Goal: Use online tool/utility: Use online tool/utility

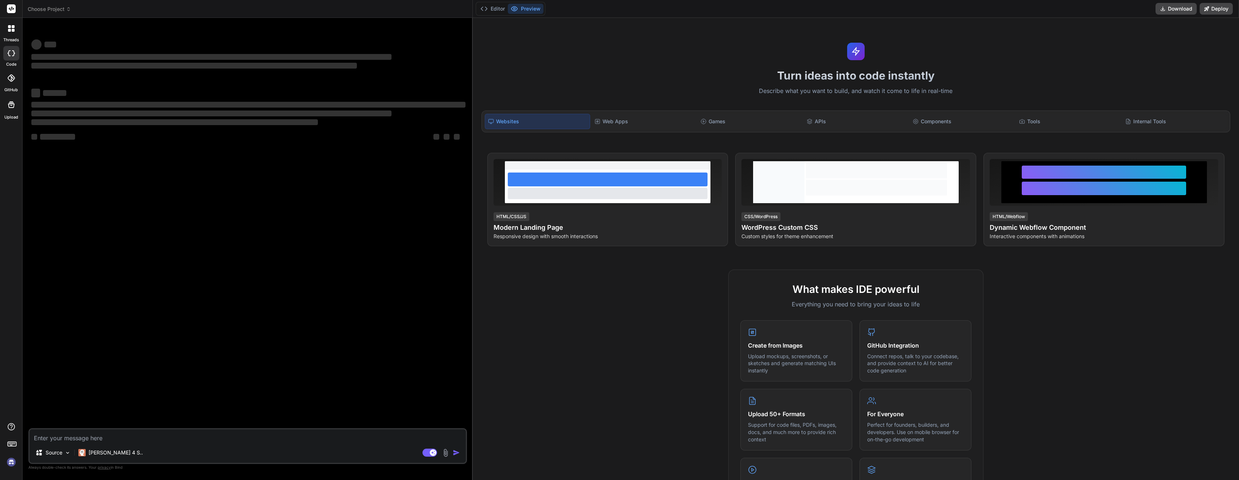
type textarea "x"
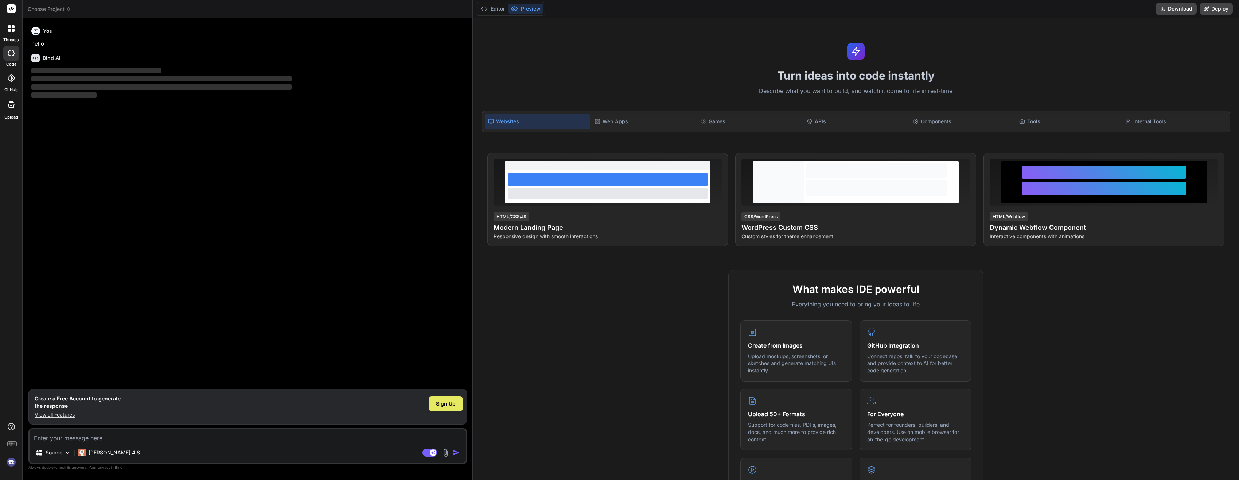
click at [441, 402] on span "Sign Up" at bounding box center [446, 403] width 20 height 7
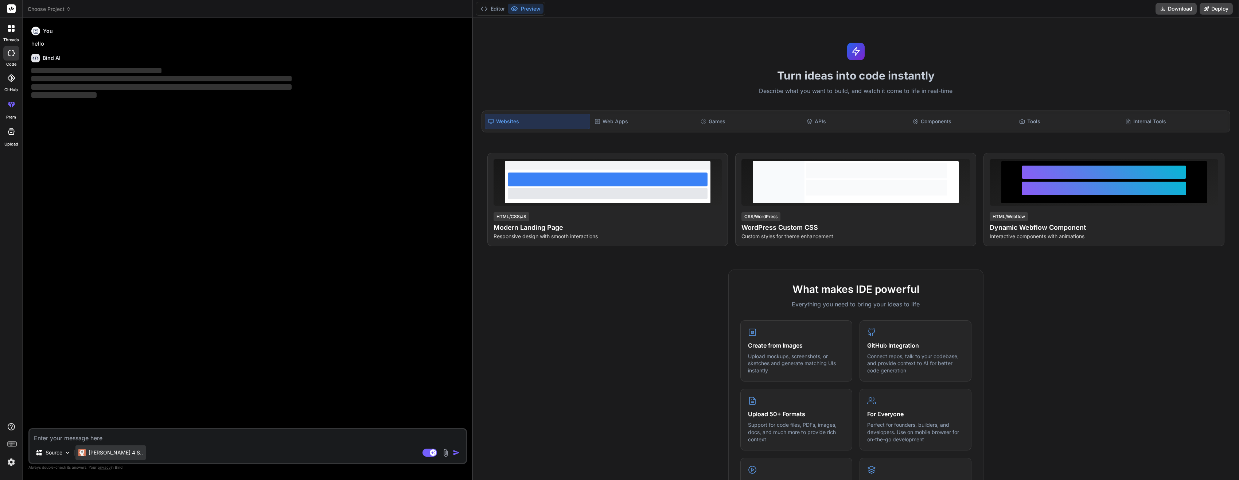
click at [106, 452] on p "[PERSON_NAME] 4 S.." at bounding box center [116, 452] width 54 height 7
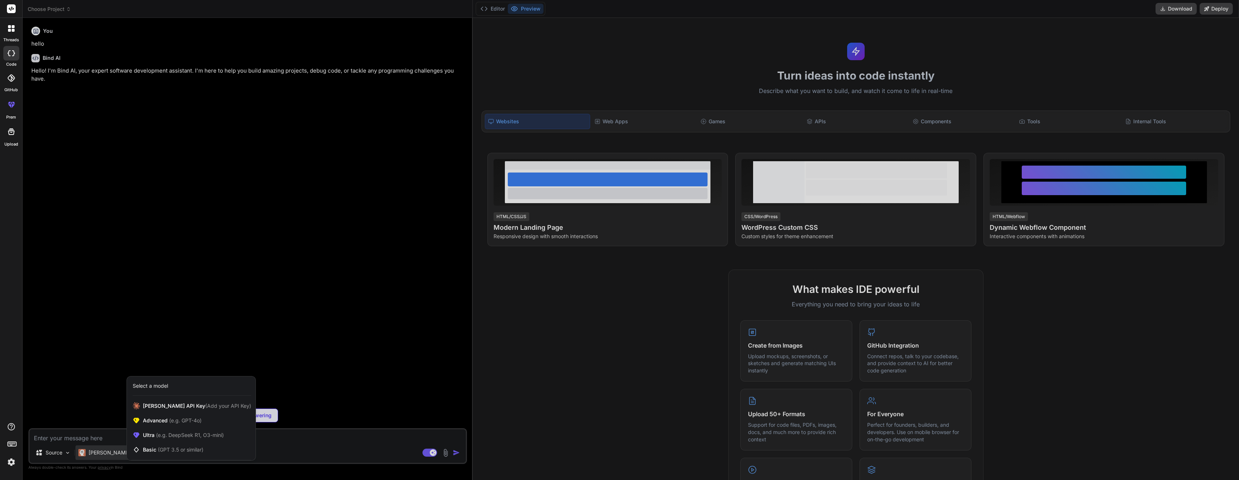
click at [105, 452] on div at bounding box center [619, 240] width 1239 height 480
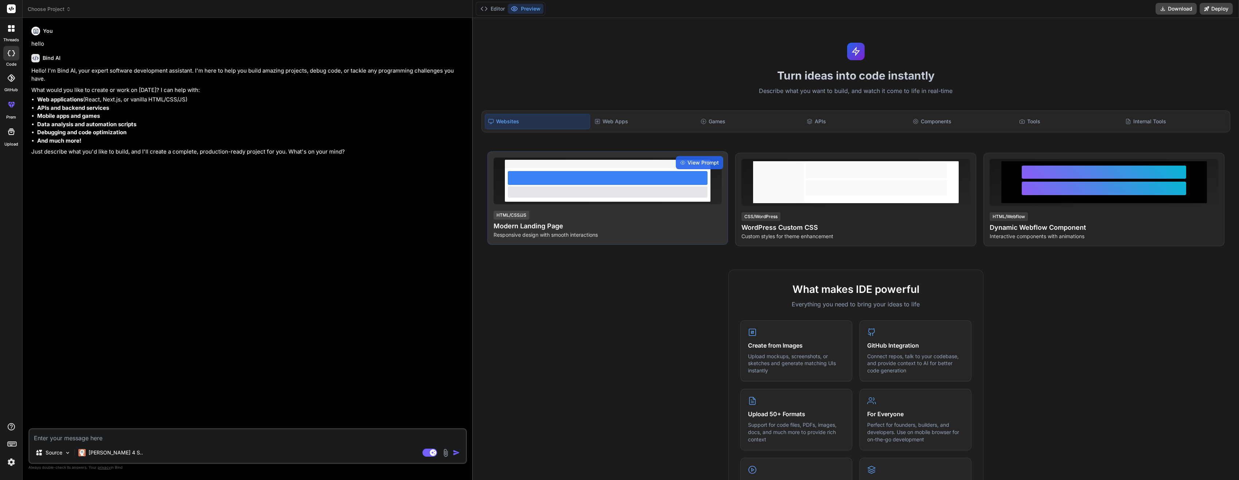
type textarea "x"
click at [615, 230] on h4 "Modern Landing Page" at bounding box center [608, 226] width 229 height 10
click at [704, 160] on span "View Prompt" at bounding box center [703, 162] width 31 height 7
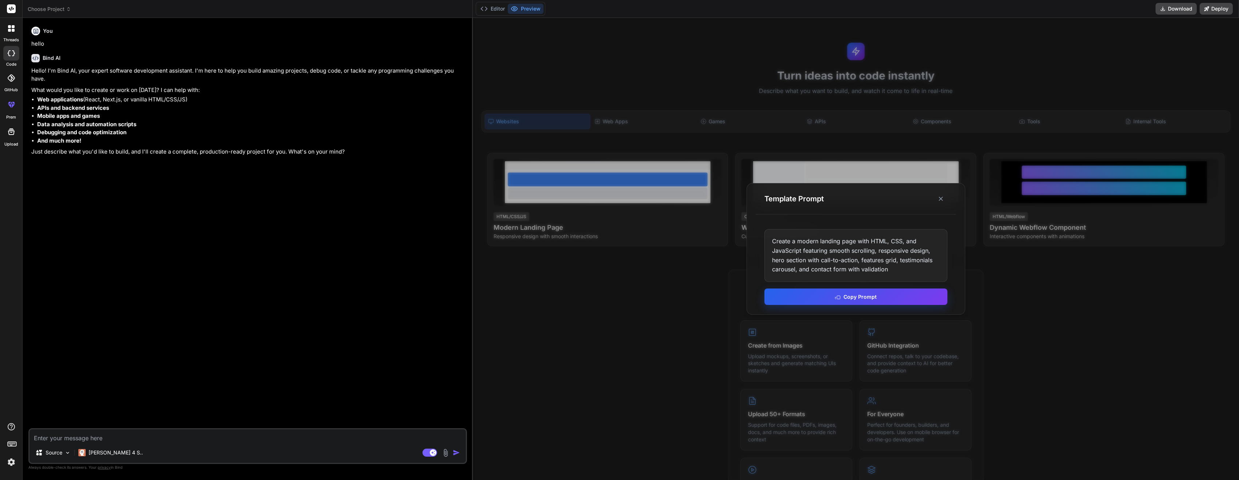
click at [845, 289] on div "Create a modern landing page with HTML, CSS, and JavaScript featuring smooth sc…" at bounding box center [856, 267] width 201 height 94
click at [845, 294] on button "Copy Prompt" at bounding box center [856, 296] width 183 height 16
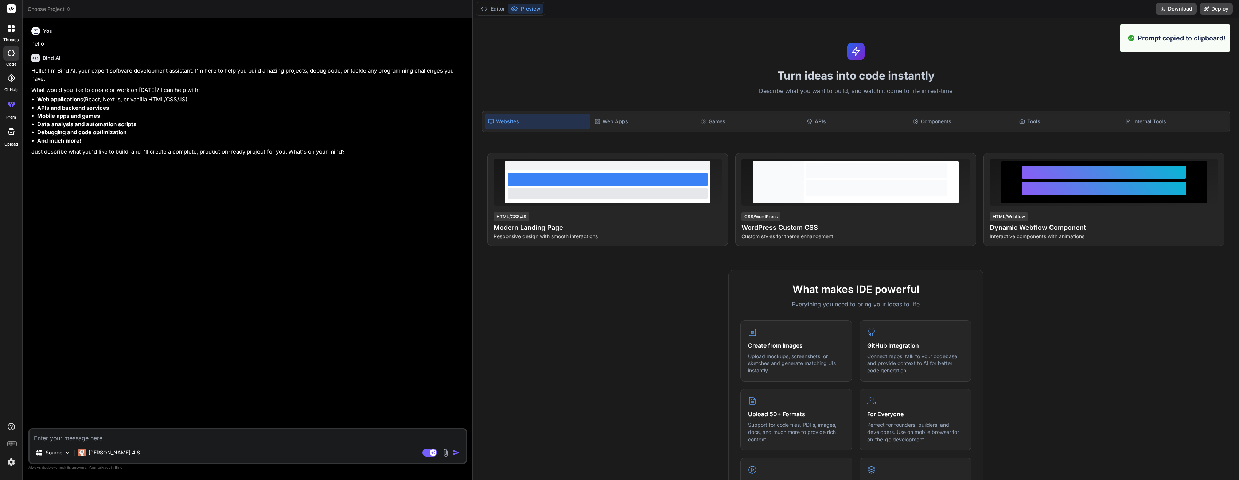
click at [235, 439] on textarea at bounding box center [248, 435] width 436 height 13
paste textarea "Create a modern landing page with HTML, CSS, and JavaScript featuring smooth sc…"
type textarea "Create a modern landing page with HTML, CSS, and JavaScript featuring smooth sc…"
type textarea "x"
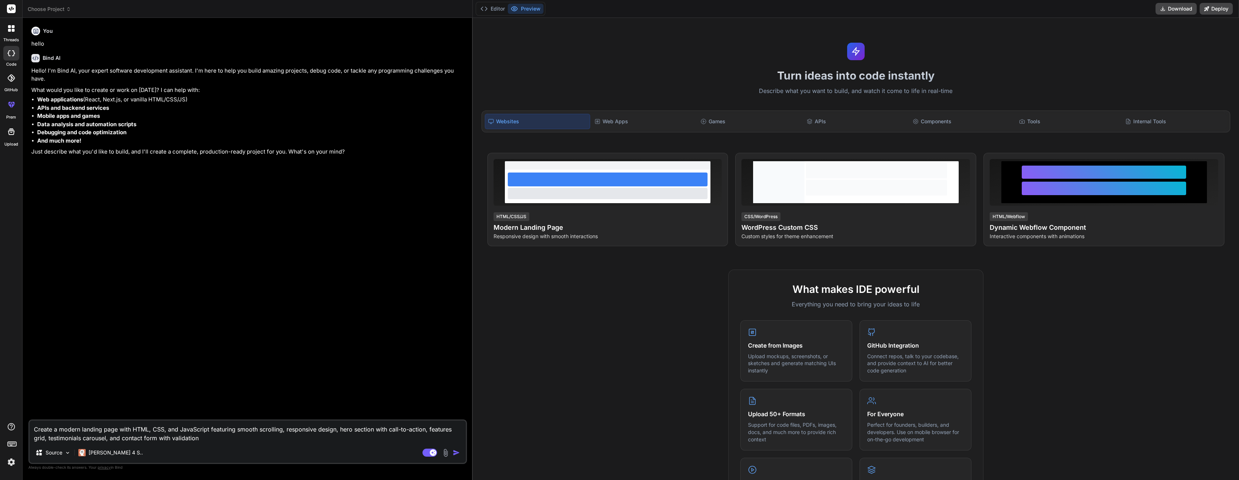
type textarea "Create a modern landing page with HTML, CSS, and JavaScript featuring smooth sc…"
click at [466, 451] on div "Create a modern landing page with HTML, CSS, and JavaScript featuring smooth sc…" at bounding box center [247, 441] width 439 height 44
click at [459, 453] on img "button" at bounding box center [456, 452] width 7 height 7
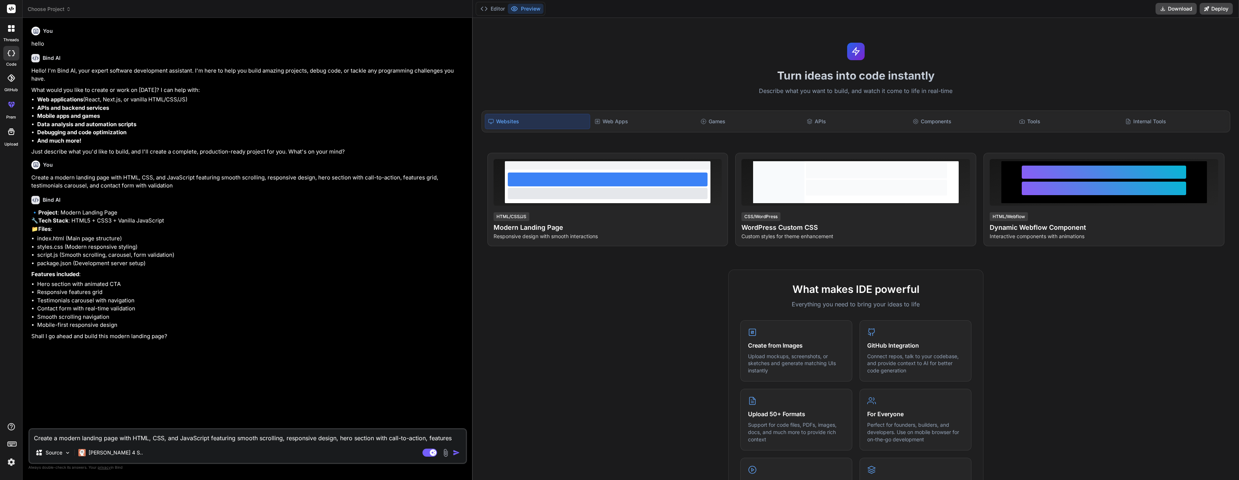
click at [188, 437] on textarea "Create a modern landing page with HTML, CSS, and JavaScript featuring smooth sc…" at bounding box center [248, 435] width 436 height 13
type textarea "x"
type textarea "y"
type textarea "x"
type textarea "ye"
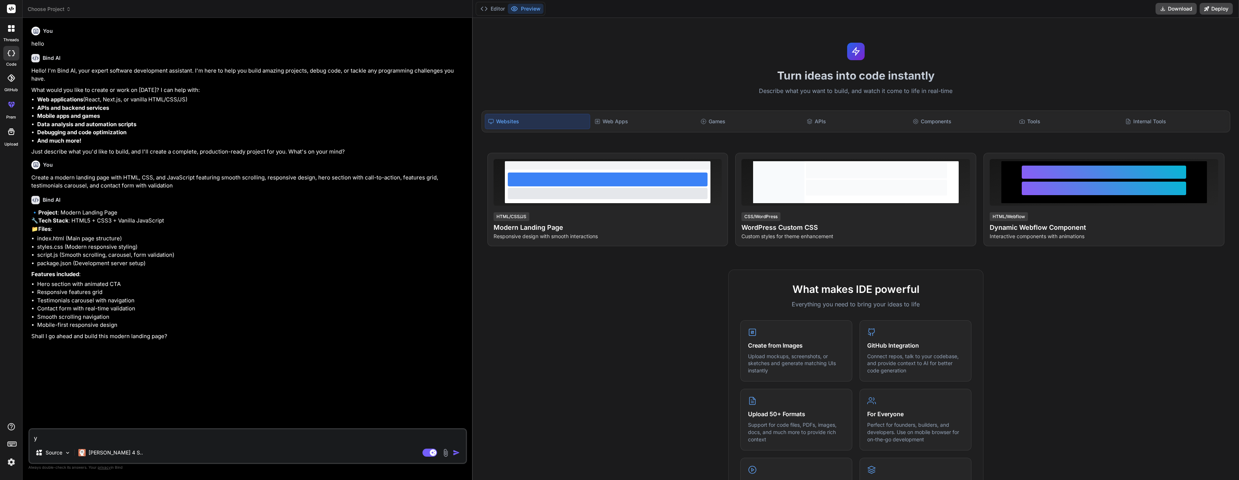
type textarea "x"
type textarea "yes"
type textarea "x"
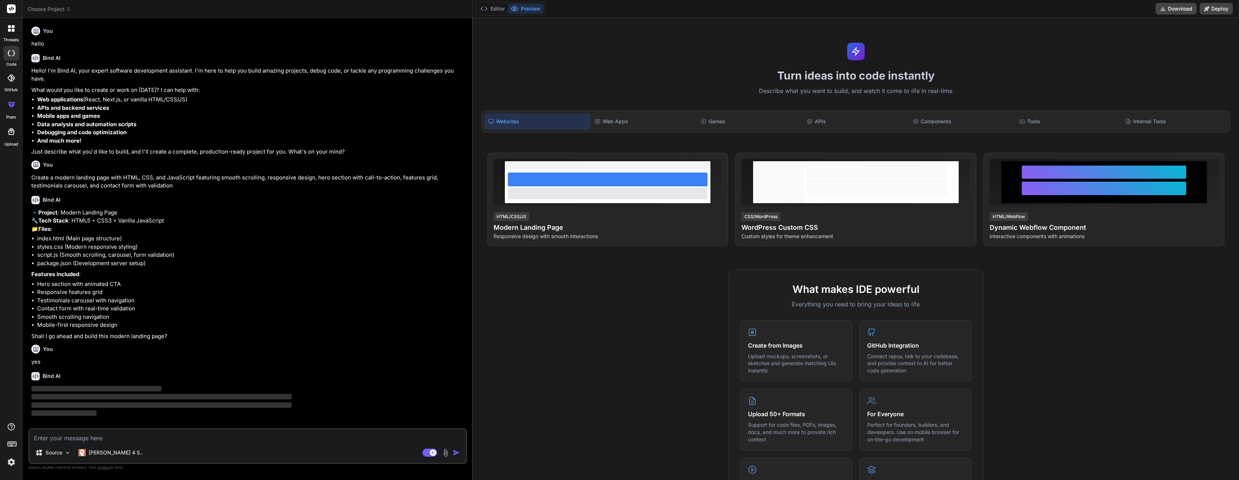
scroll to position [6, 0]
click at [101, 454] on p "[PERSON_NAME] 4 S.." at bounding box center [116, 452] width 54 height 7
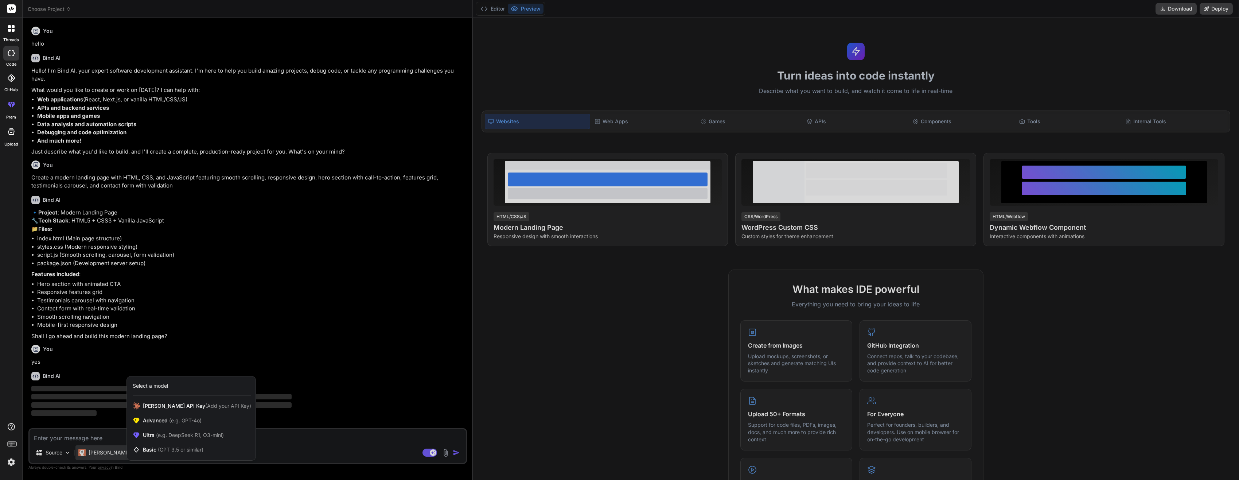
click at [101, 454] on div at bounding box center [619, 240] width 1239 height 480
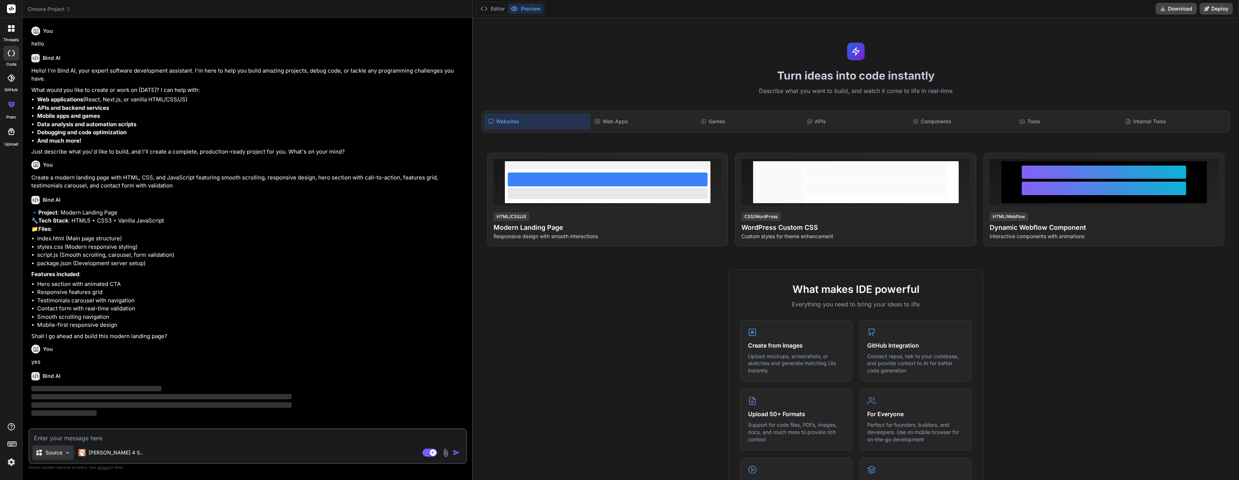
click at [58, 454] on p "Source" at bounding box center [54, 452] width 17 height 7
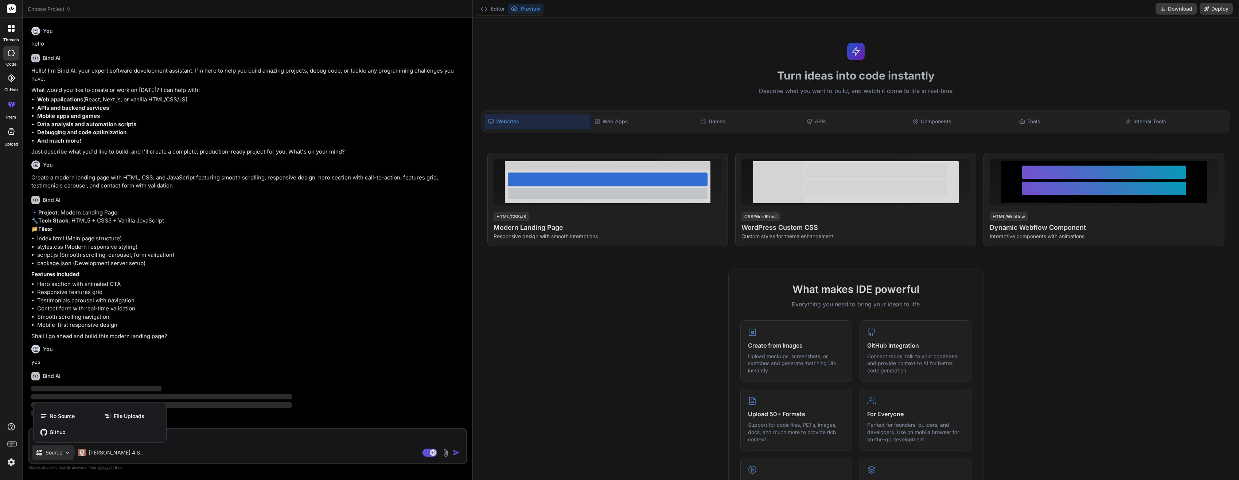
click at [58, 454] on div at bounding box center [619, 240] width 1239 height 480
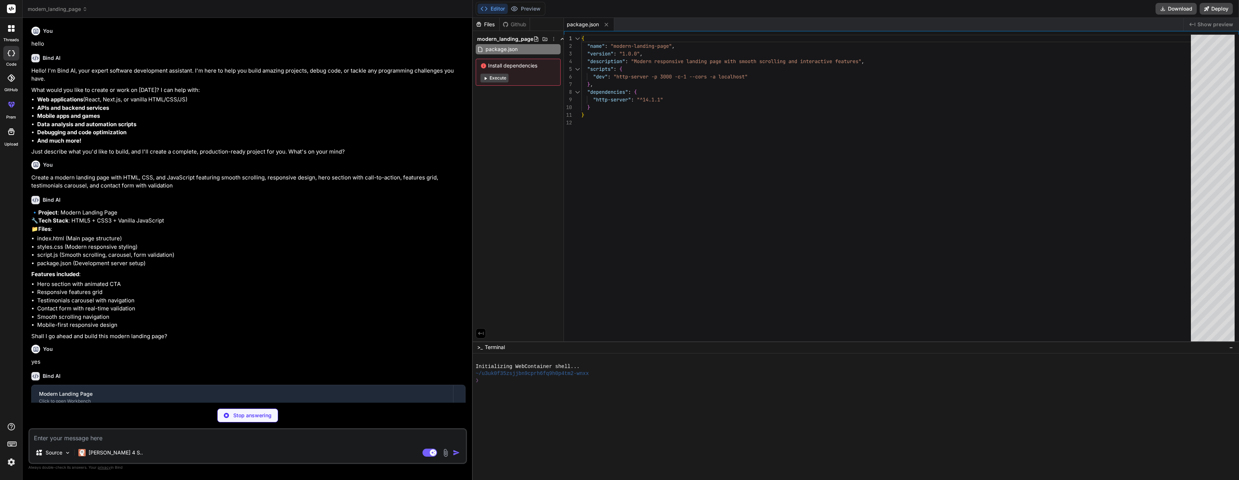
click at [501, 81] on button "Execute" at bounding box center [495, 78] width 28 height 9
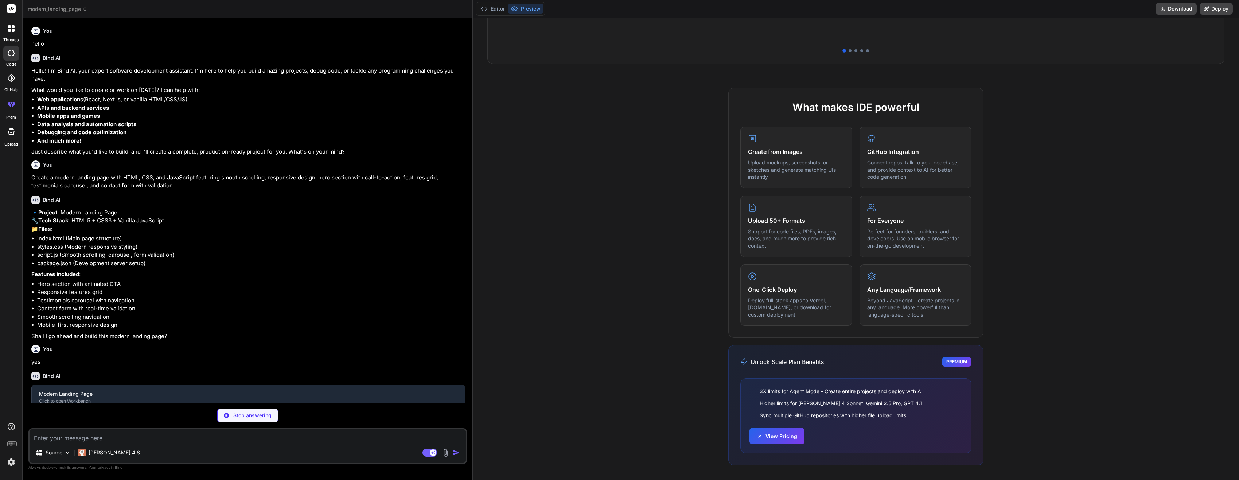
scroll to position [14, 0]
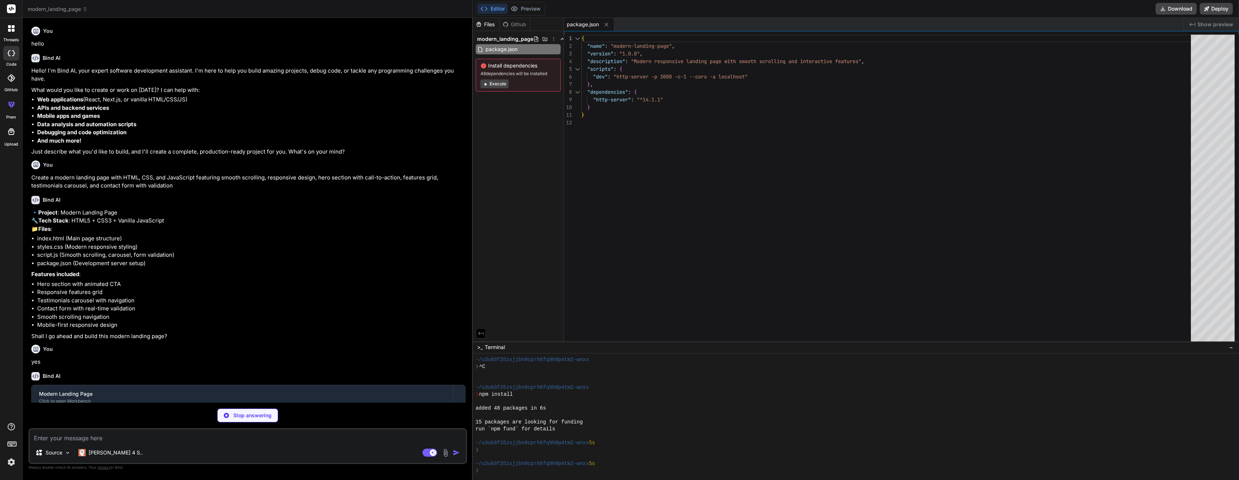
type textarea "x"
drag, startPoint x: 840, startPoint y: 79, endPoint x: 765, endPoint y: 82, distance: 74.4
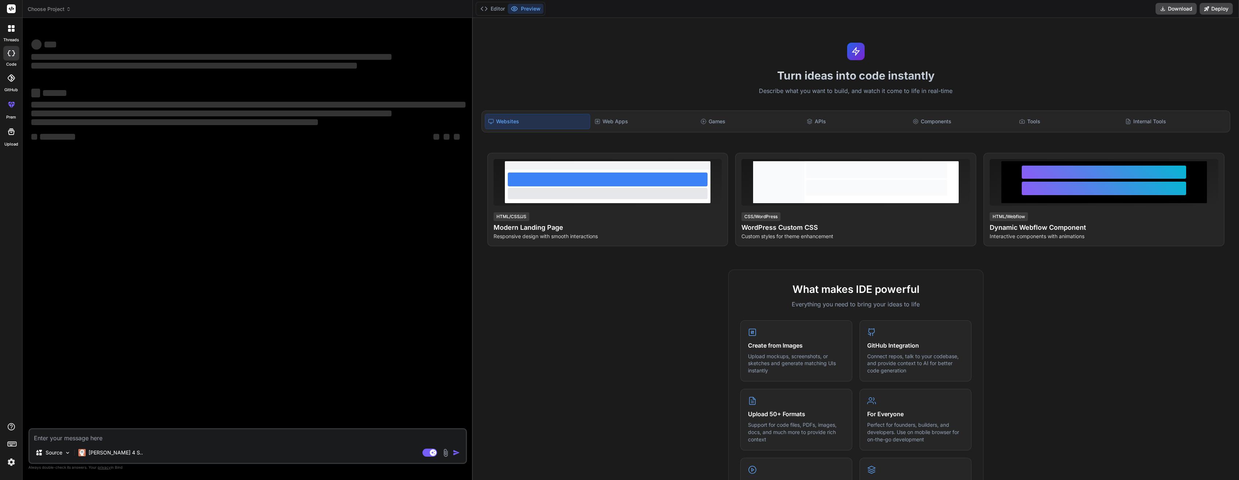
click at [10, 459] on img at bounding box center [11, 462] width 12 height 12
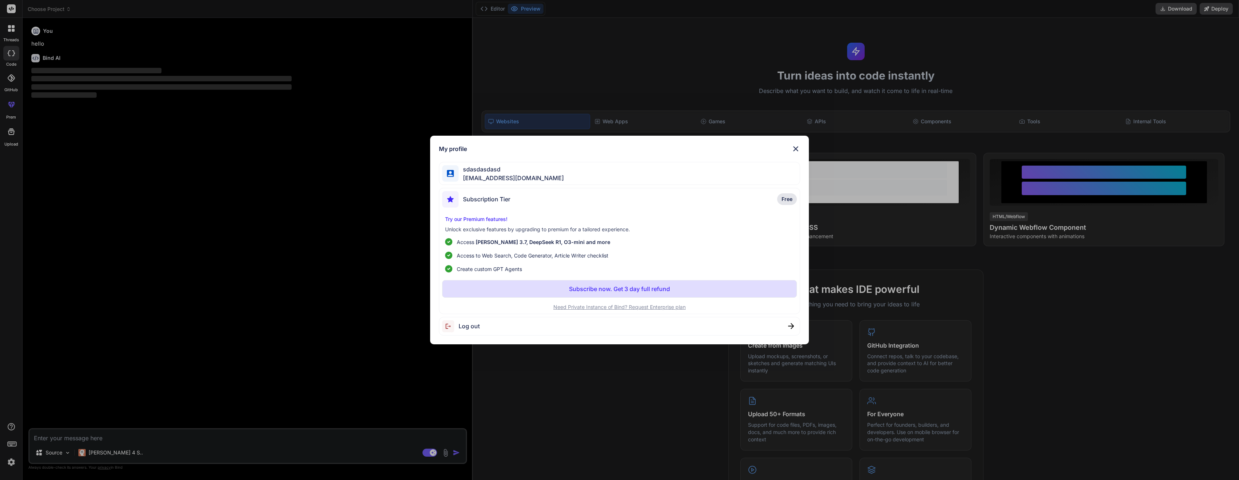
click at [450, 324] on img at bounding box center [450, 326] width 16 height 12
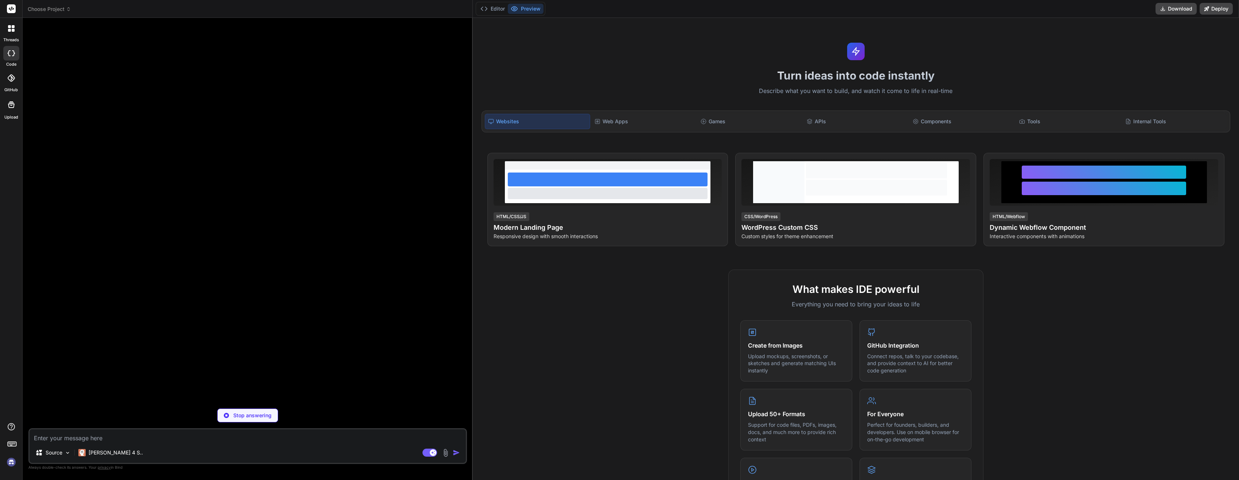
type textarea "x"
